Goal: Navigation & Orientation: Go to known website

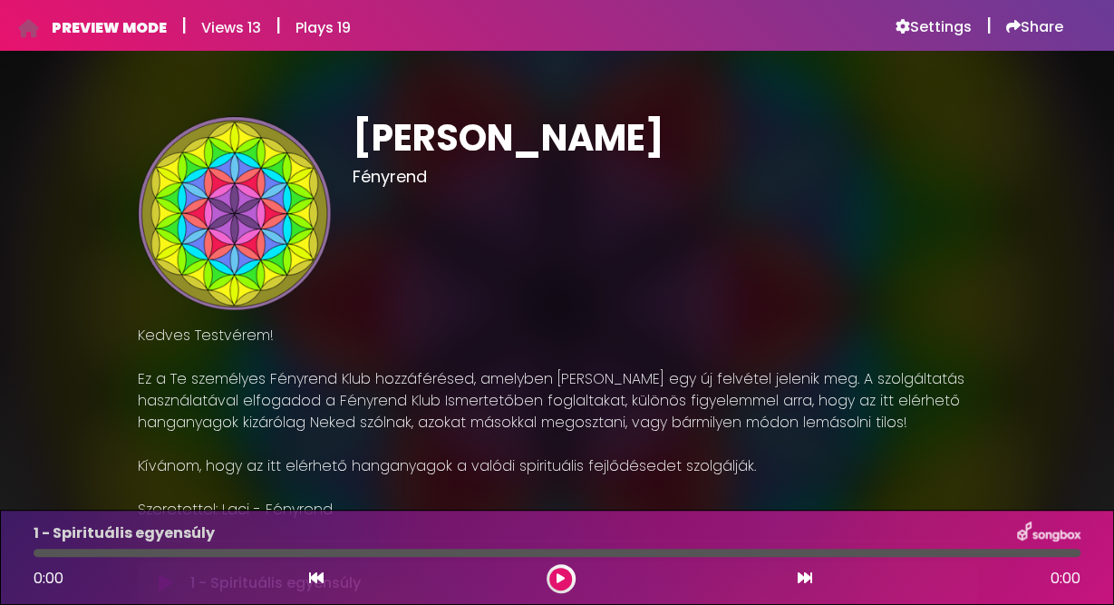
scroll to position [367, 0]
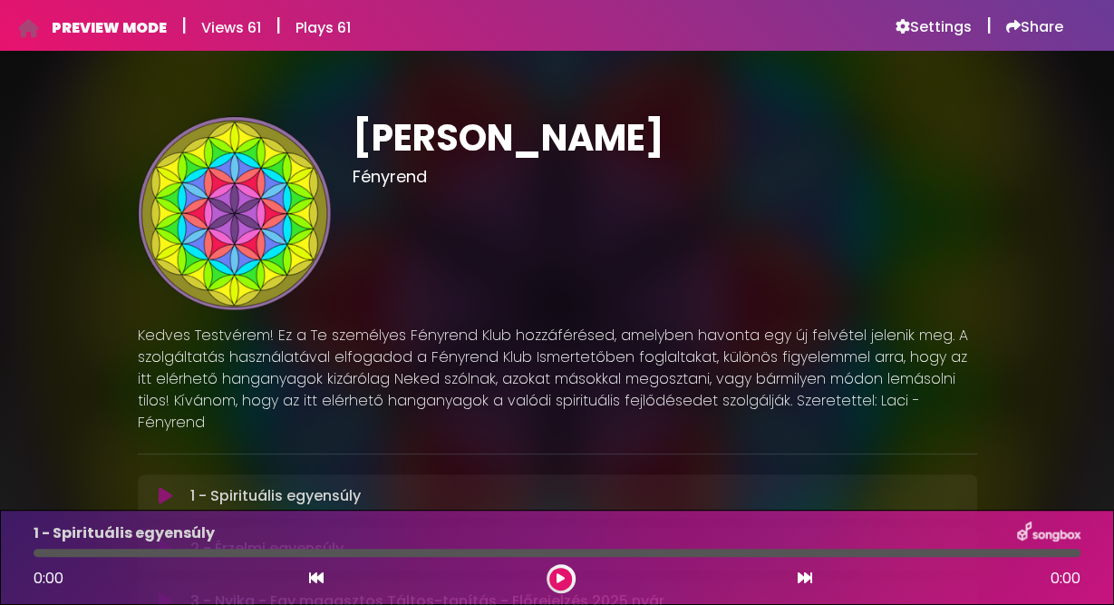
scroll to position [258, 0]
